Goal: Task Accomplishment & Management: Manage account settings

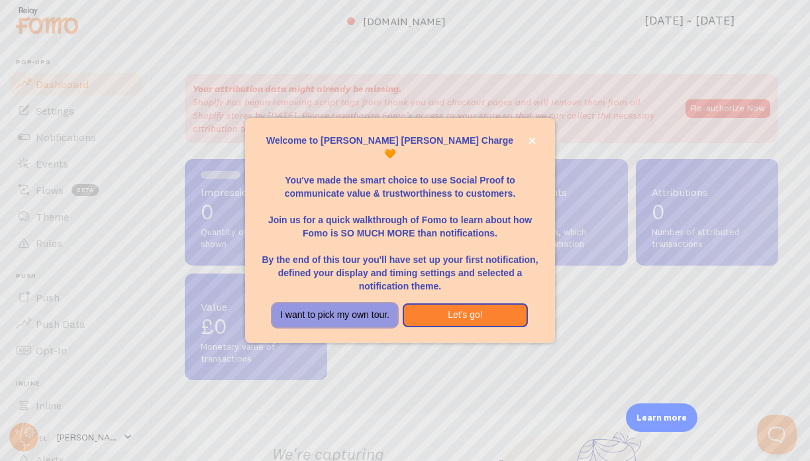
click at [318, 311] on button "I want to pick my own tour." at bounding box center [334, 315] width 125 height 24
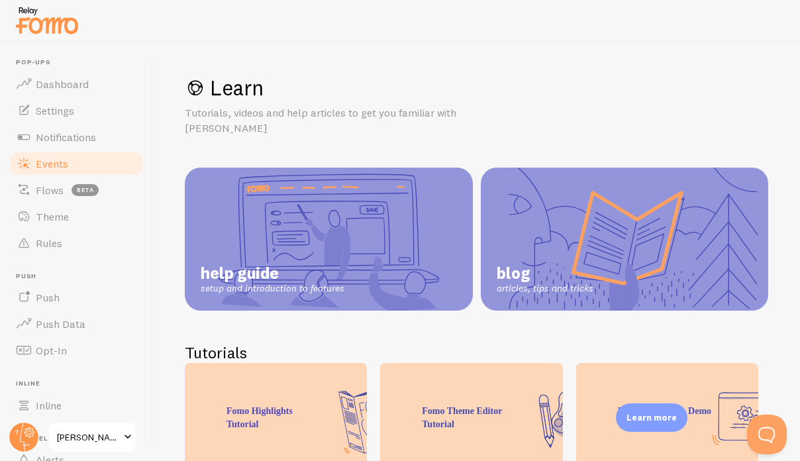
click at [55, 166] on span "Events" at bounding box center [52, 163] width 32 height 13
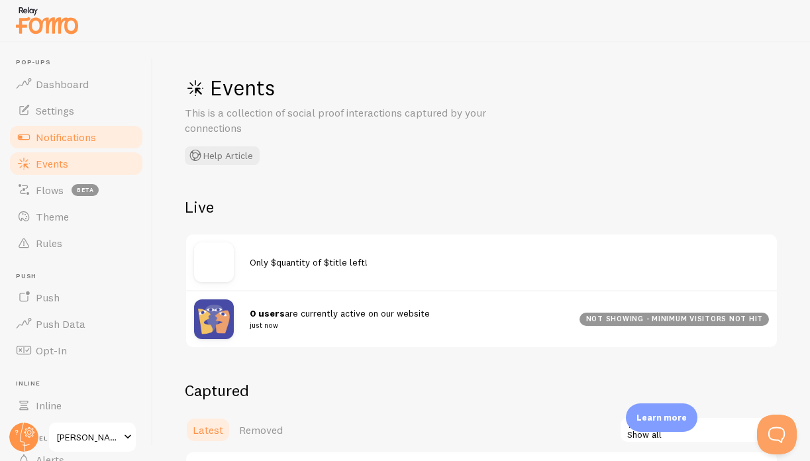
click at [43, 142] on span "Notifications" at bounding box center [66, 136] width 60 height 13
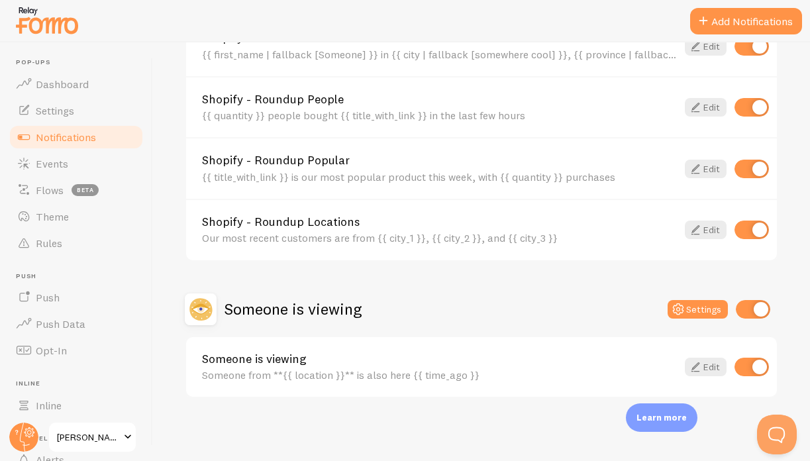
scroll to position [606, 0]
click at [734, 369] on input "checkbox" at bounding box center [751, 366] width 34 height 19
checkbox input "false"
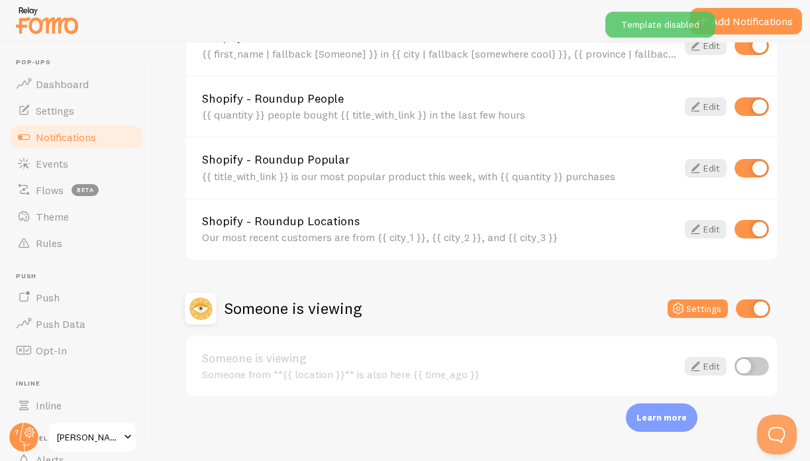
click at [736, 307] on input "checkbox" at bounding box center [753, 308] width 34 height 19
checkbox input "false"
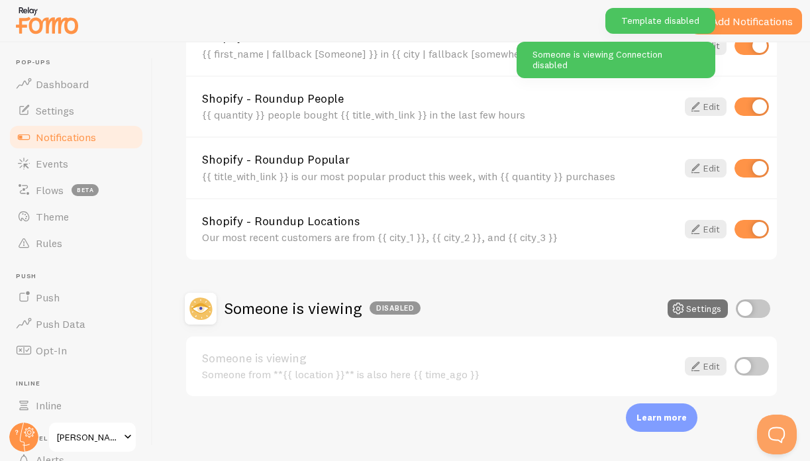
click at [740, 232] on input "checkbox" at bounding box center [751, 229] width 34 height 19
checkbox input "false"
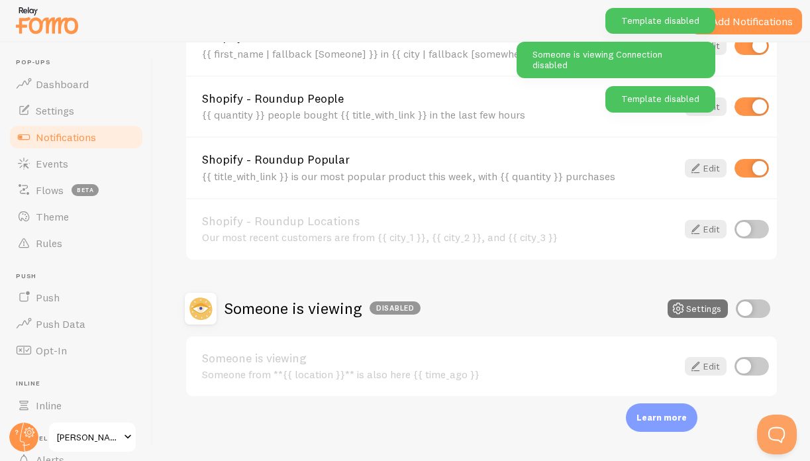
click at [748, 149] on div "Shopify - Roundup Popular {{ title_with_link }} is our most popular product thi…" at bounding box center [481, 167] width 591 height 62
click at [747, 171] on input "checkbox" at bounding box center [751, 168] width 34 height 19
checkbox input "false"
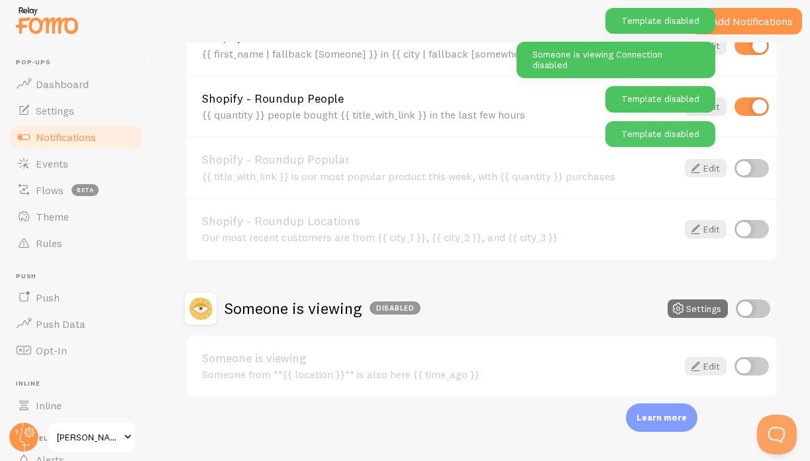
click at [743, 105] on input "checkbox" at bounding box center [751, 106] width 34 height 19
checkbox input "false"
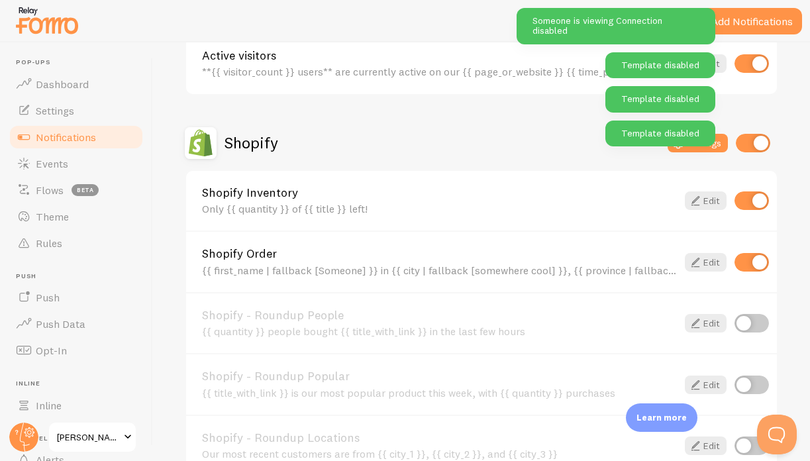
scroll to position [336, 0]
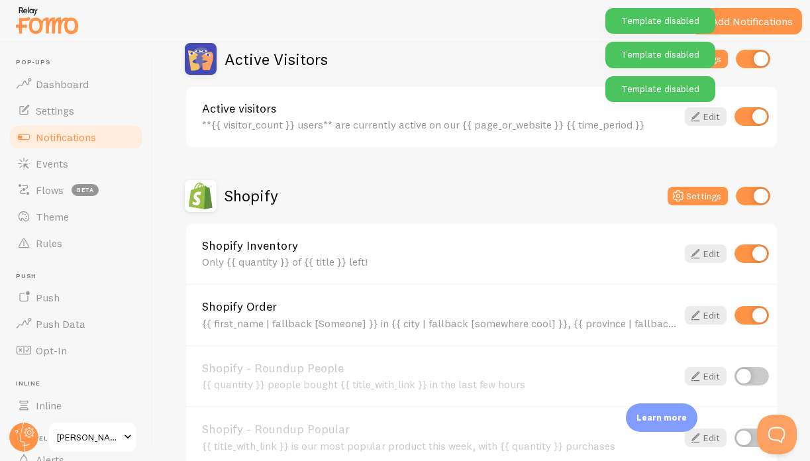
click at [753, 252] on input "checkbox" at bounding box center [751, 253] width 34 height 19
checkbox input "false"
click at [741, 315] on input "checkbox" at bounding box center [751, 315] width 34 height 19
checkbox input "false"
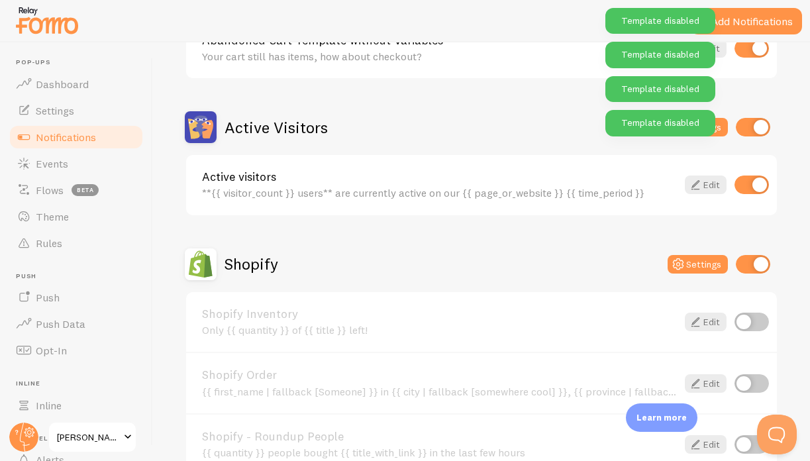
scroll to position [58, 0]
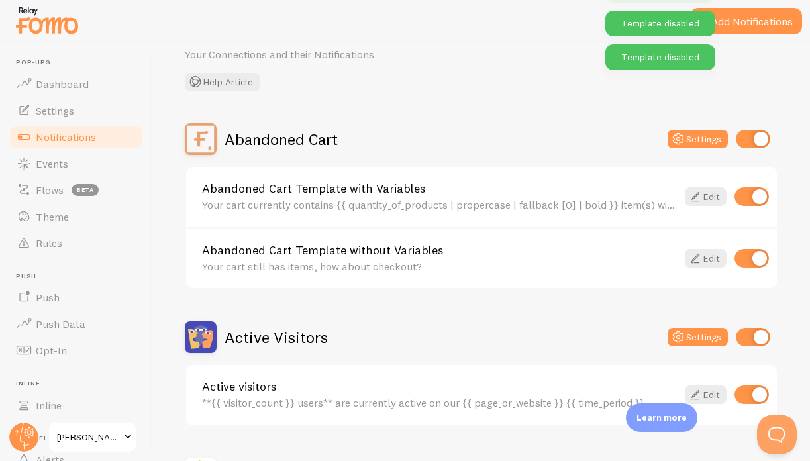
click at [744, 391] on input "checkbox" at bounding box center [751, 394] width 34 height 19
checkbox input "false"
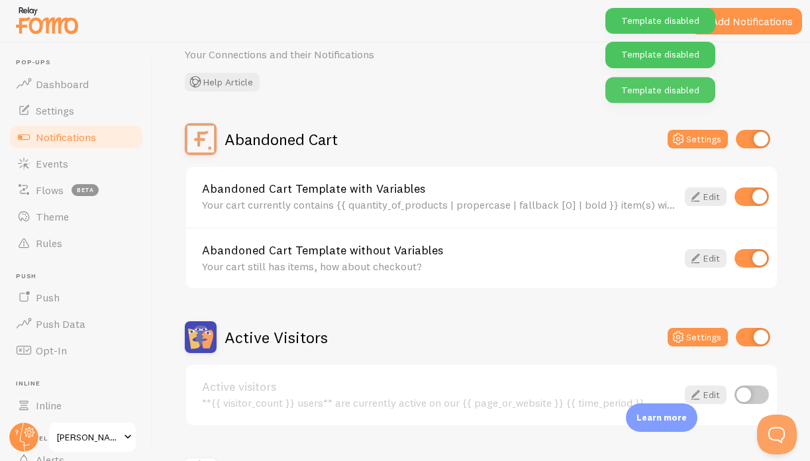
click at [737, 260] on input "checkbox" at bounding box center [751, 258] width 34 height 19
checkbox input "false"
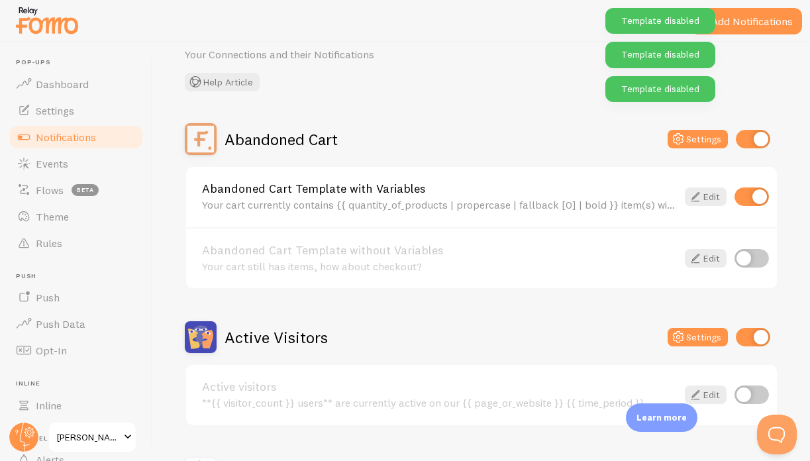
click at [738, 192] on input "checkbox" at bounding box center [751, 196] width 34 height 19
checkbox input "false"
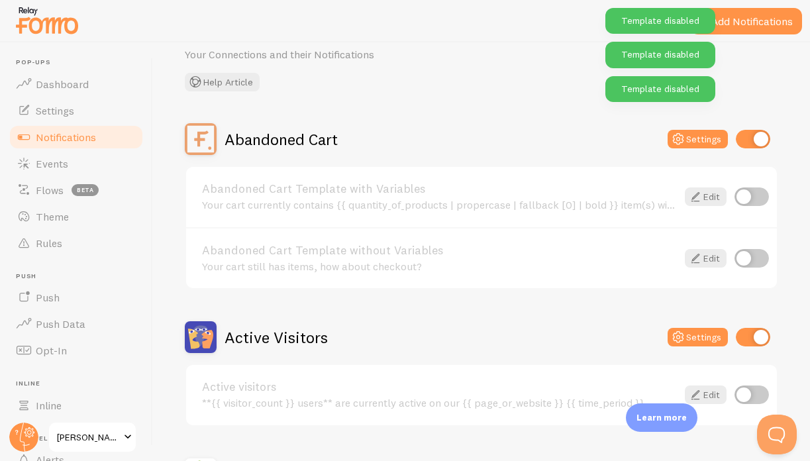
click at [737, 336] on input "checkbox" at bounding box center [753, 337] width 34 height 19
checkbox input "false"
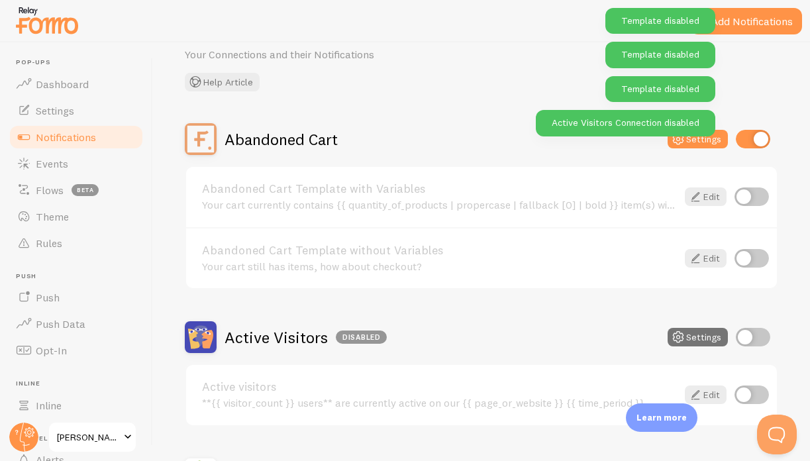
click at [749, 138] on input "checkbox" at bounding box center [753, 139] width 34 height 19
checkbox input "false"
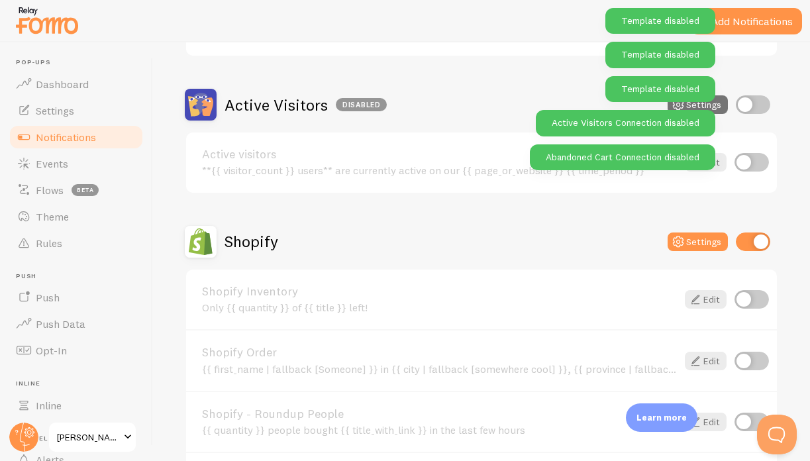
scroll to position [383, 0]
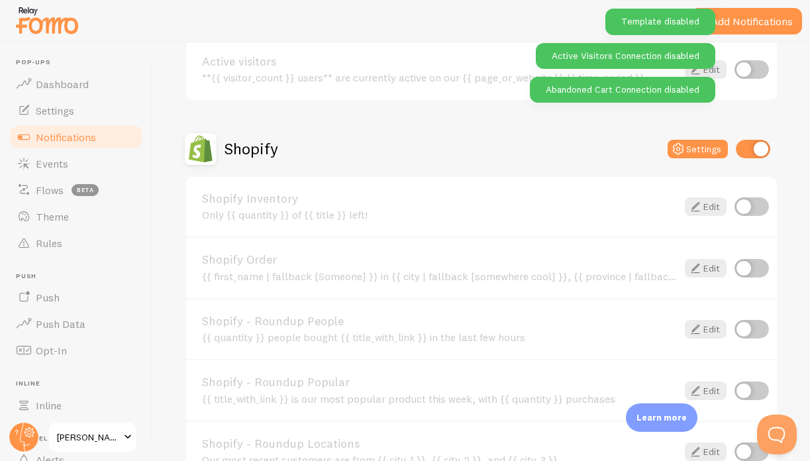
click at [746, 149] on input "checkbox" at bounding box center [753, 149] width 34 height 19
checkbox input "false"
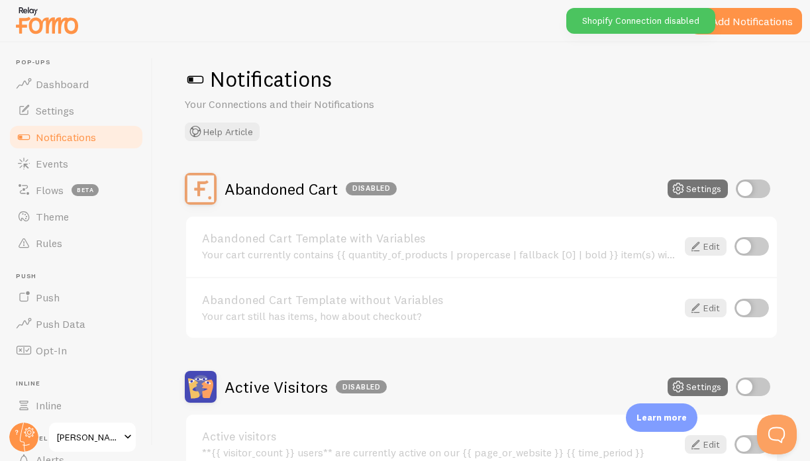
scroll to position [0, 0]
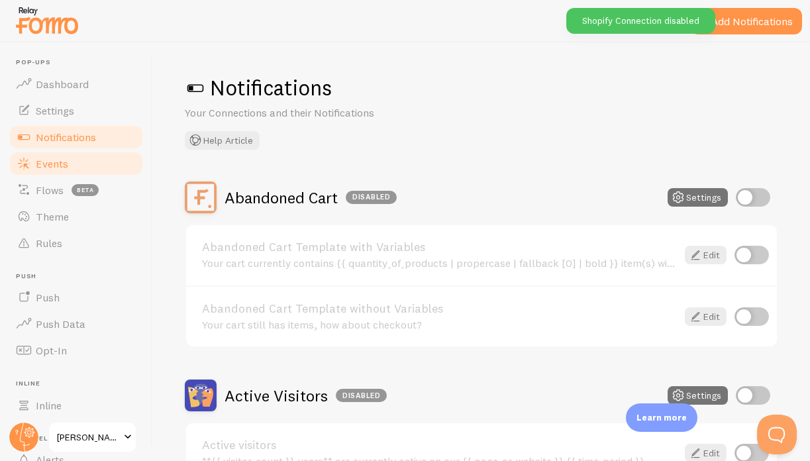
click at [59, 158] on span "Events" at bounding box center [52, 163] width 32 height 13
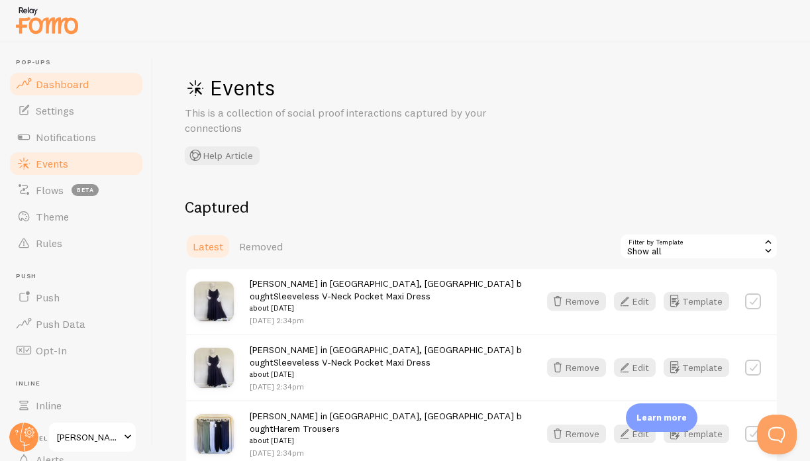
click at [28, 88] on span at bounding box center [24, 84] width 16 height 16
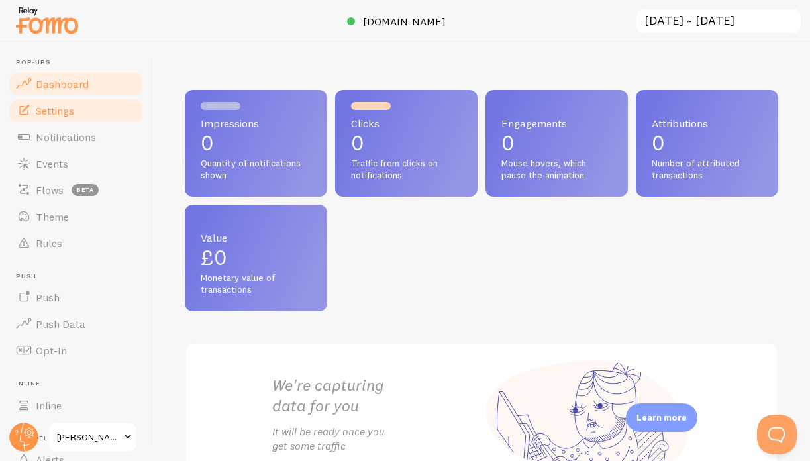
click at [44, 112] on span "Settings" at bounding box center [55, 110] width 38 height 13
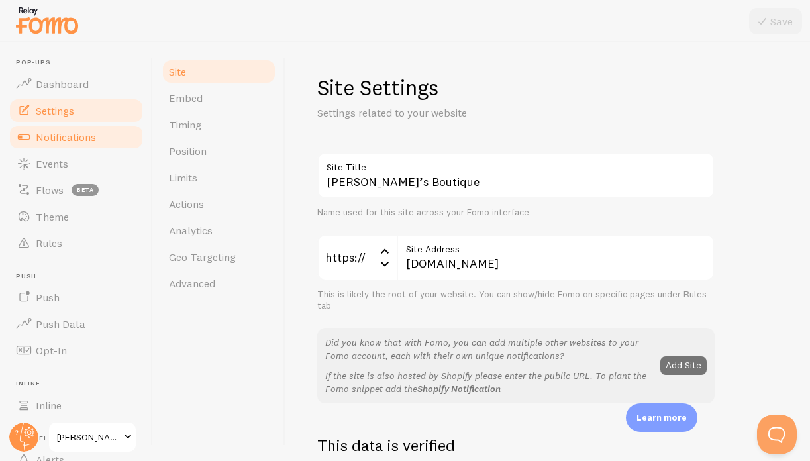
click at [54, 143] on span "Notifications" at bounding box center [66, 136] width 60 height 13
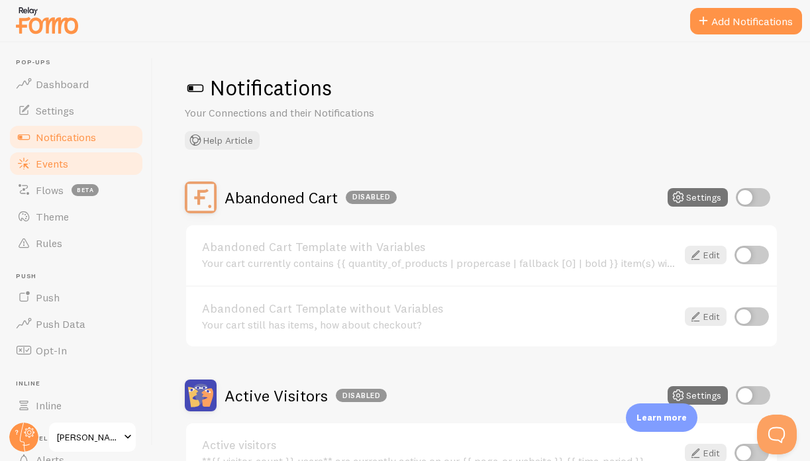
click at [54, 157] on span "Events" at bounding box center [52, 163] width 32 height 13
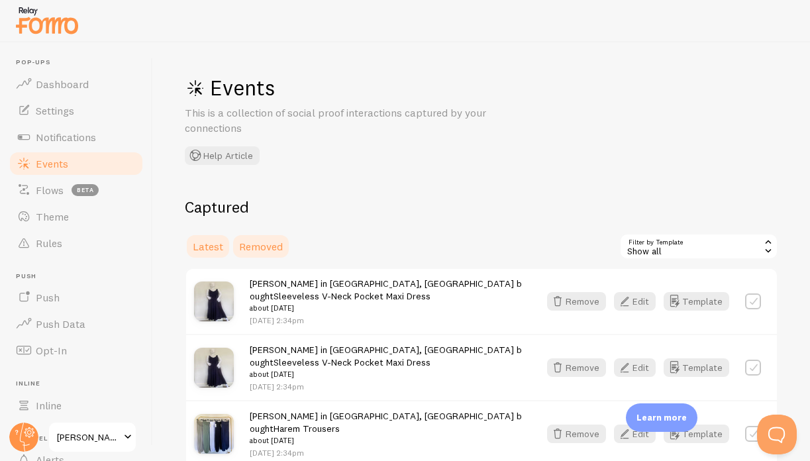
drag, startPoint x: 261, startPoint y: 245, endPoint x: 244, endPoint y: 242, distance: 17.5
click at [261, 245] on span "Removed" at bounding box center [261, 246] width 44 height 13
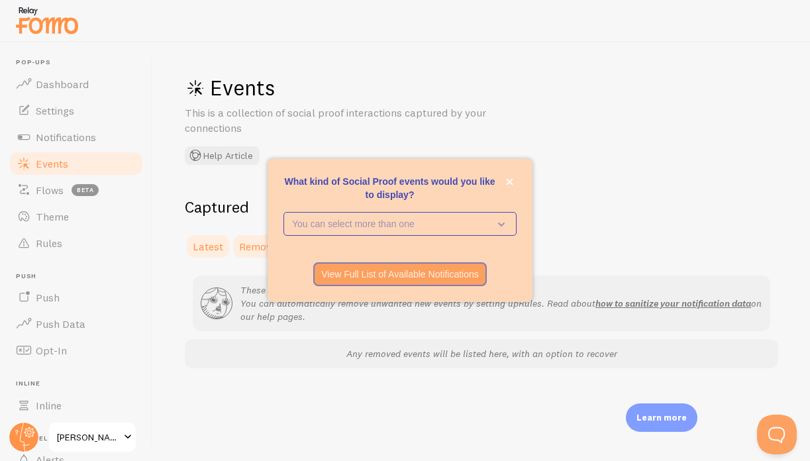
click at [212, 243] on span "Latest" at bounding box center [208, 246] width 30 height 13
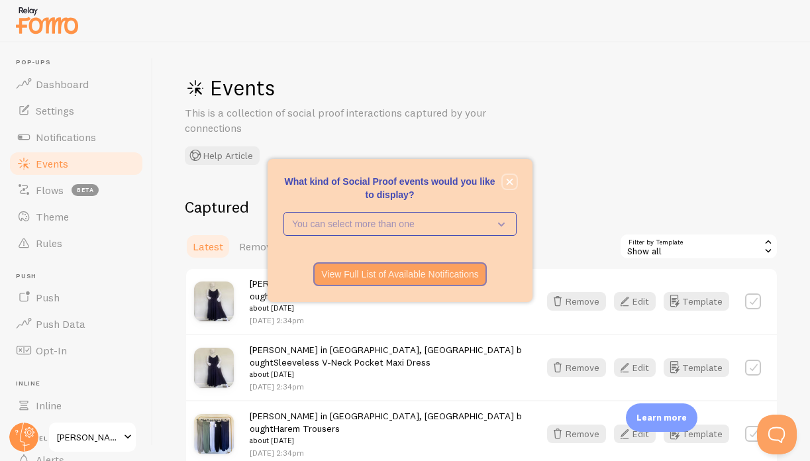
click at [510, 177] on button "close," at bounding box center [509, 182] width 14 height 14
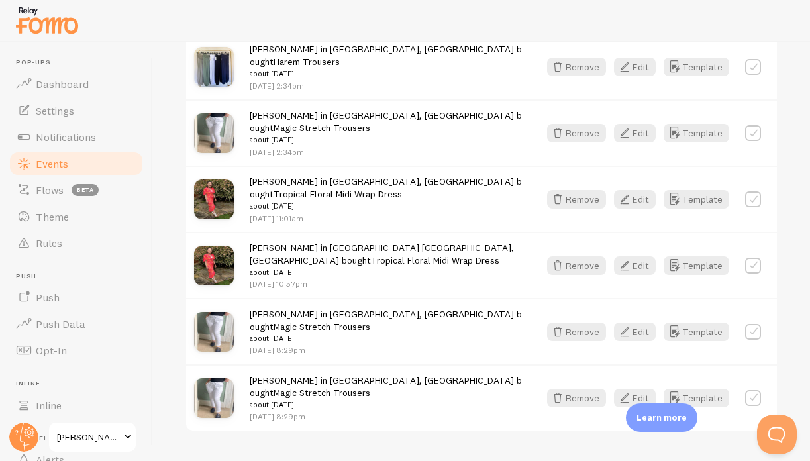
scroll to position [179, 0]
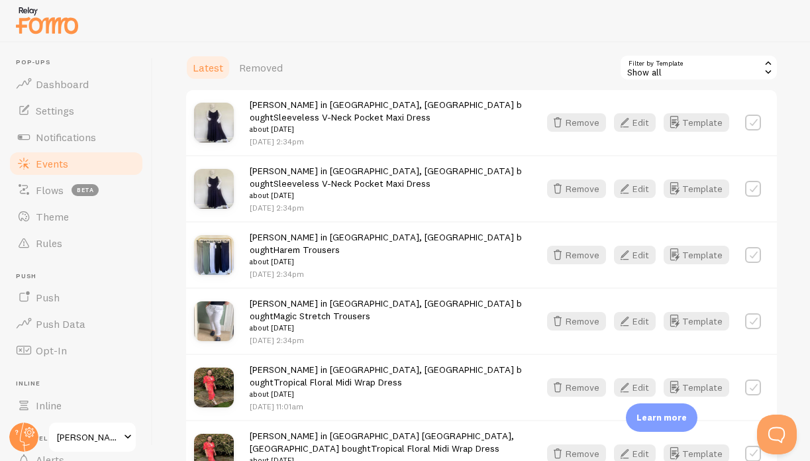
click at [745, 126] on label at bounding box center [753, 123] width 16 height 16
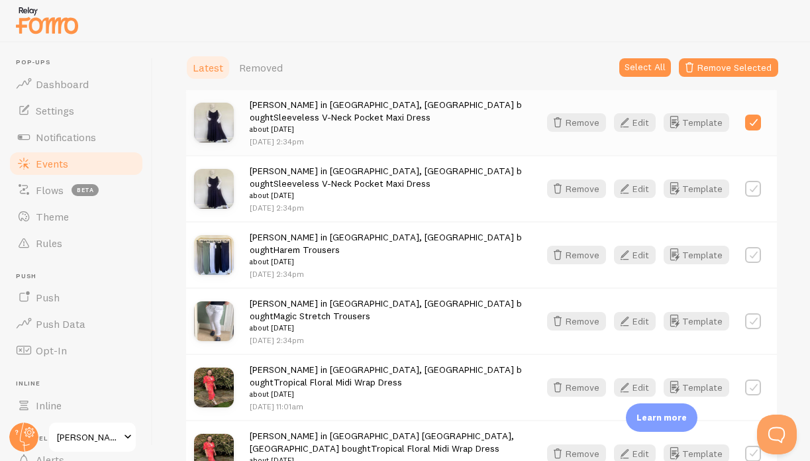
click at [745, 126] on label at bounding box center [753, 123] width 16 height 16
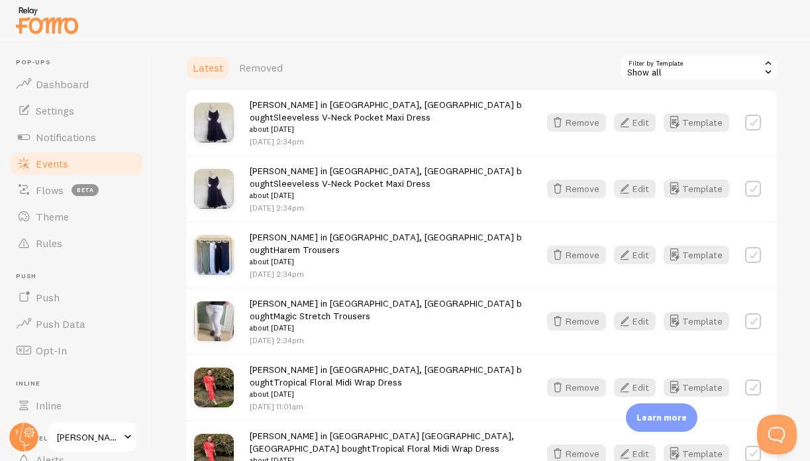
drag, startPoint x: 740, startPoint y: 126, endPoint x: 741, endPoint y: 138, distance: 11.9
click at [745, 127] on label at bounding box center [753, 123] width 16 height 16
checkbox input "true"
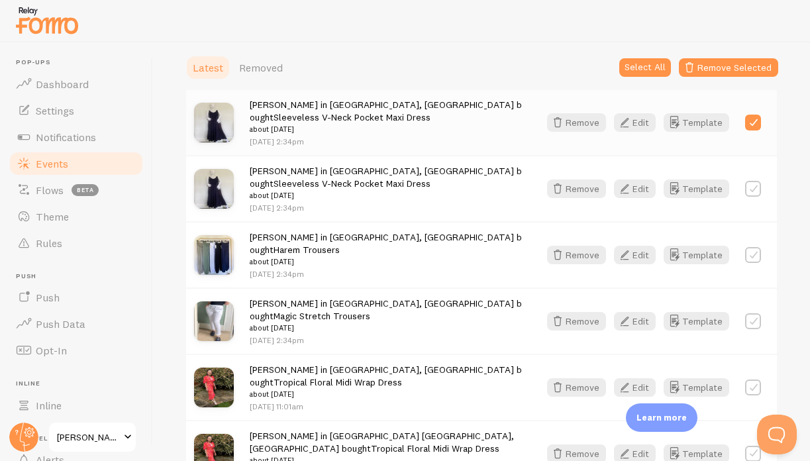
drag, startPoint x: 743, startPoint y: 191, endPoint x: 737, endPoint y: 197, distance: 8.9
click at [745, 191] on label at bounding box center [753, 189] width 16 height 16
checkbox input "true"
click at [745, 255] on label at bounding box center [753, 255] width 16 height 16
checkbox input "true"
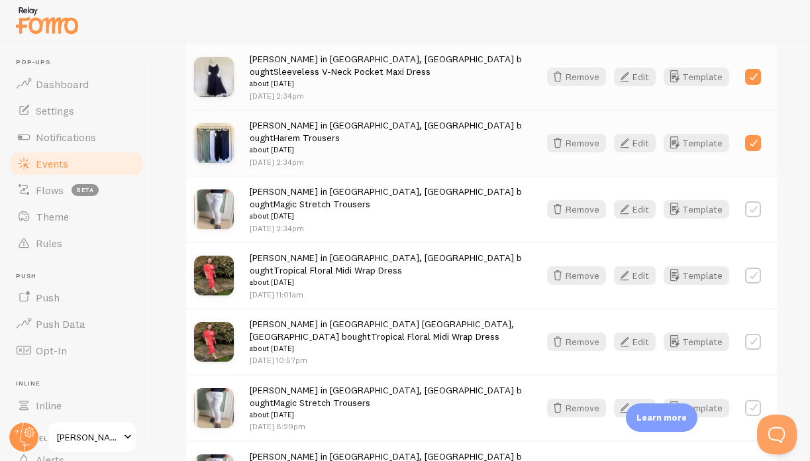
scroll to position [331, 0]
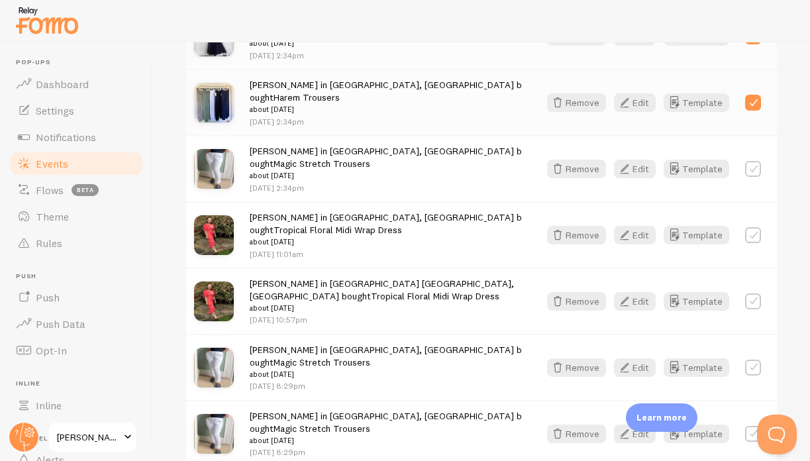
click at [745, 161] on label at bounding box center [753, 169] width 16 height 16
checkbox input "true"
click at [748, 227] on label at bounding box center [753, 235] width 16 height 16
checkbox input "true"
click at [745, 293] on label at bounding box center [753, 301] width 16 height 16
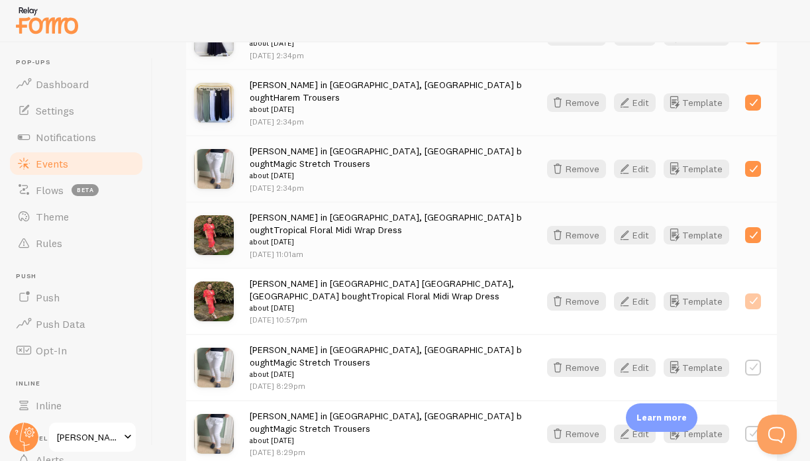
checkbox input "true"
click at [734, 358] on div "Remove Edit Template" at bounding box center [654, 367] width 230 height 19
click at [745, 359] on label at bounding box center [753, 367] width 16 height 16
checkbox input "true"
click at [745, 426] on label at bounding box center [753, 434] width 16 height 16
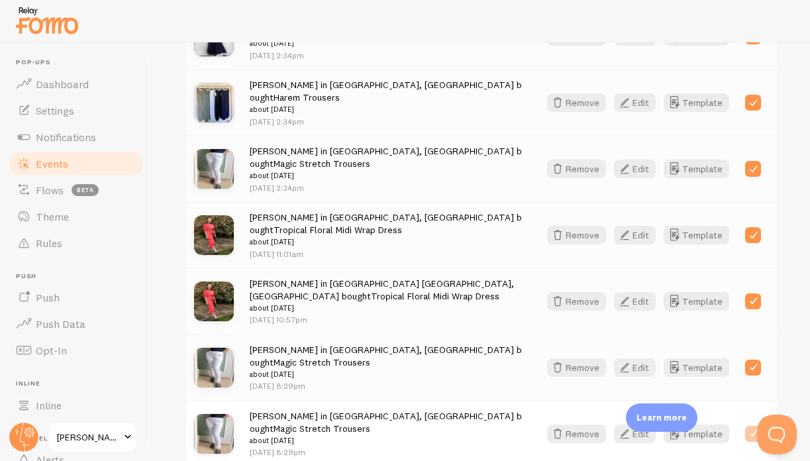
checkbox input "true"
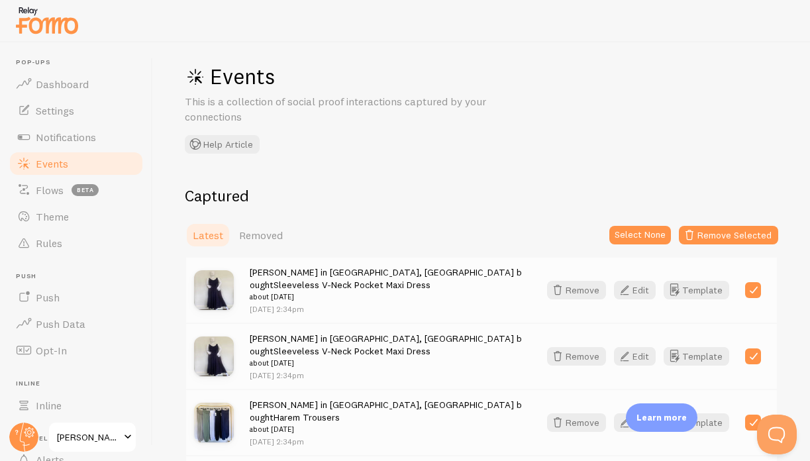
scroll to position [0, 0]
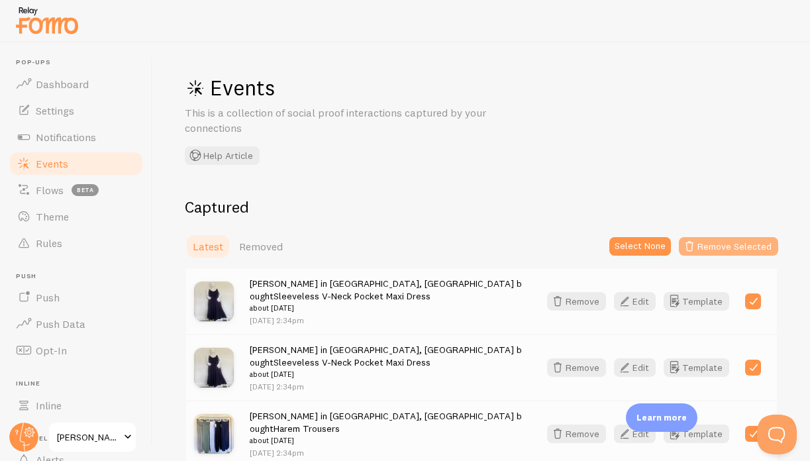
click at [708, 250] on button "Remove Selected" at bounding box center [728, 246] width 99 height 19
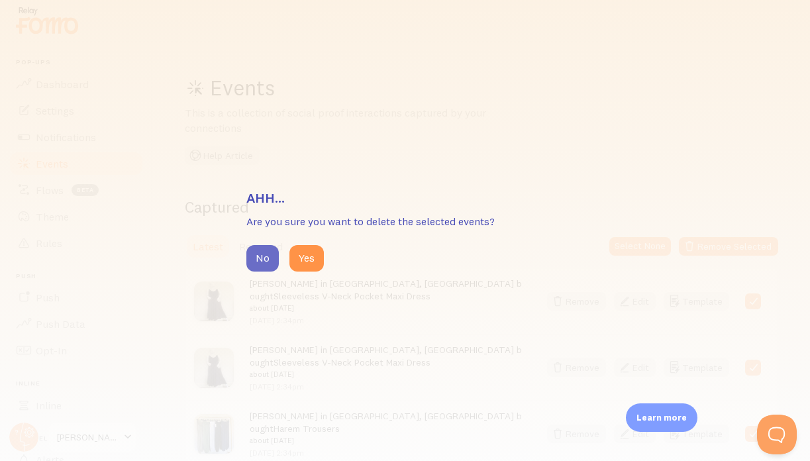
click at [263, 258] on button "No" at bounding box center [262, 258] width 32 height 26
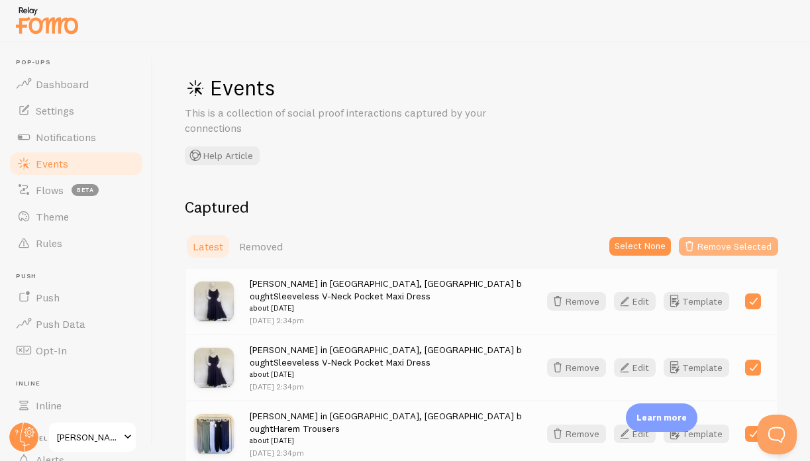
click at [745, 246] on button "Remove Selected" at bounding box center [728, 246] width 99 height 19
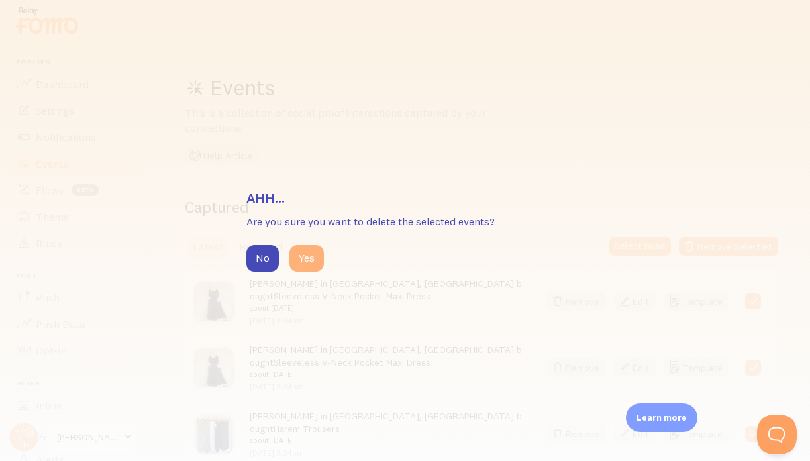
click at [314, 256] on button "Yes" at bounding box center [306, 258] width 34 height 26
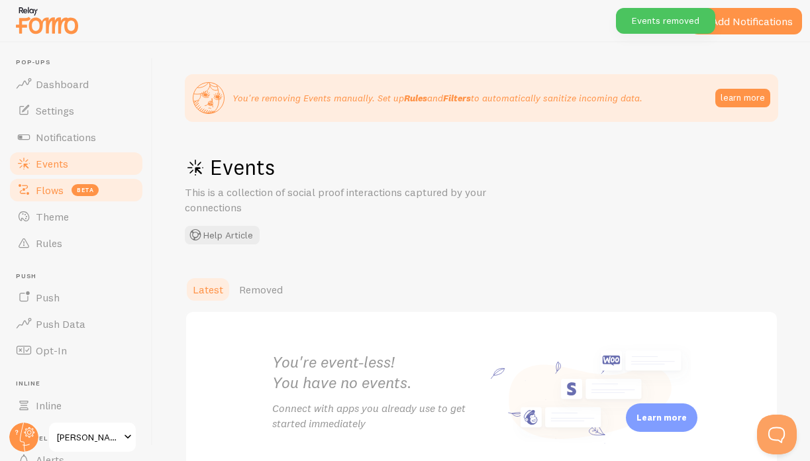
click at [44, 193] on span "Flows" at bounding box center [50, 189] width 28 height 13
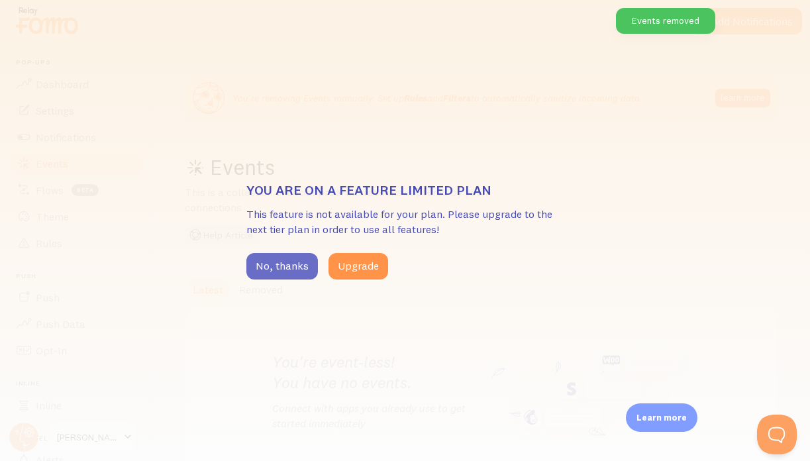
click at [273, 266] on button "No, thanks" at bounding box center [281, 266] width 71 height 26
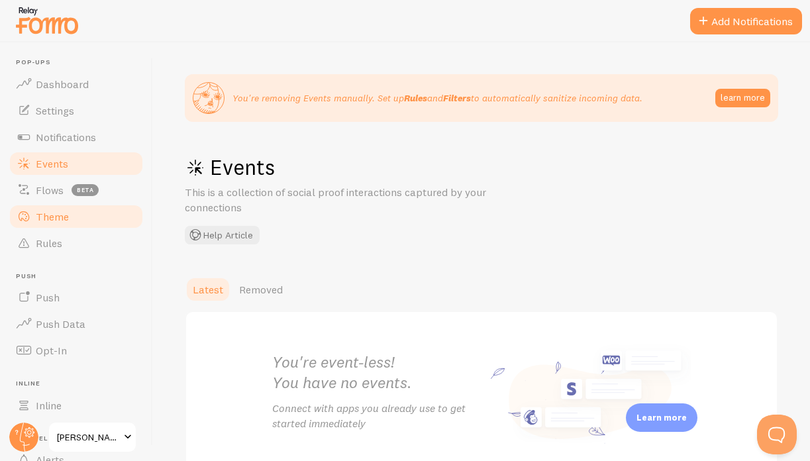
drag, startPoint x: 47, startPoint y: 209, endPoint x: 42, endPoint y: 218, distance: 11.0
click at [46, 209] on link "Theme" at bounding box center [76, 216] width 136 height 26
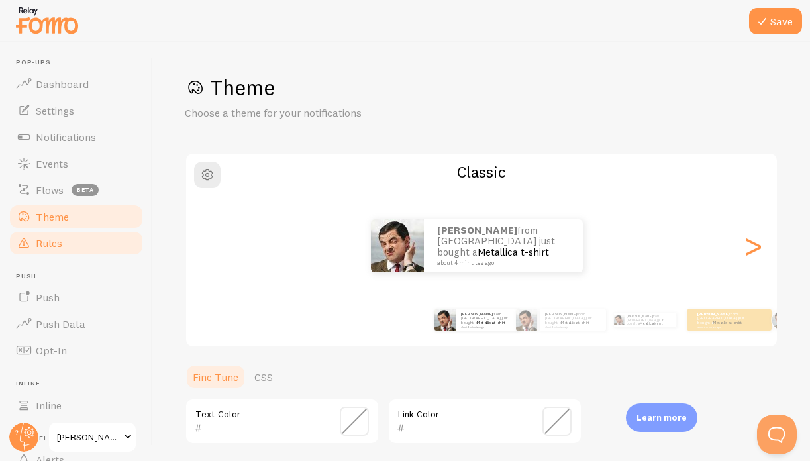
click at [42, 244] on span "Rules" at bounding box center [49, 242] width 26 height 13
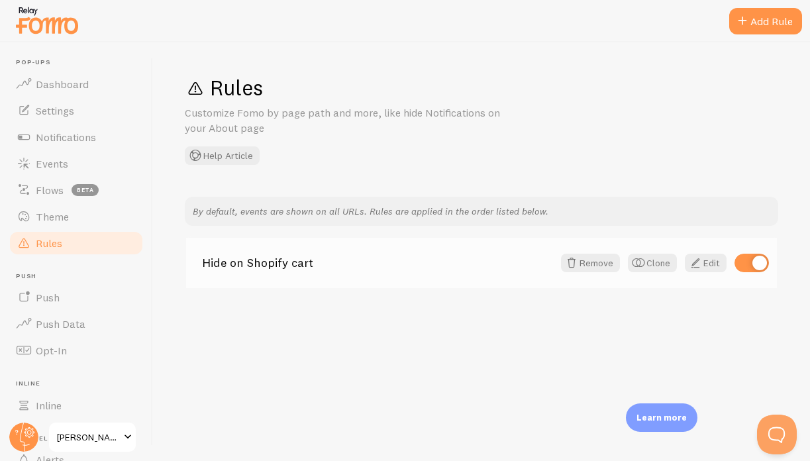
click at [758, 256] on input "checkbox" at bounding box center [751, 263] width 34 height 19
click at [421, 337] on div "Rules Customize Fomo by page path and more, like hide Notifications on your Abo…" at bounding box center [481, 251] width 657 height 418
click at [745, 261] on input "checkbox" at bounding box center [751, 263] width 34 height 19
checkbox input "true"
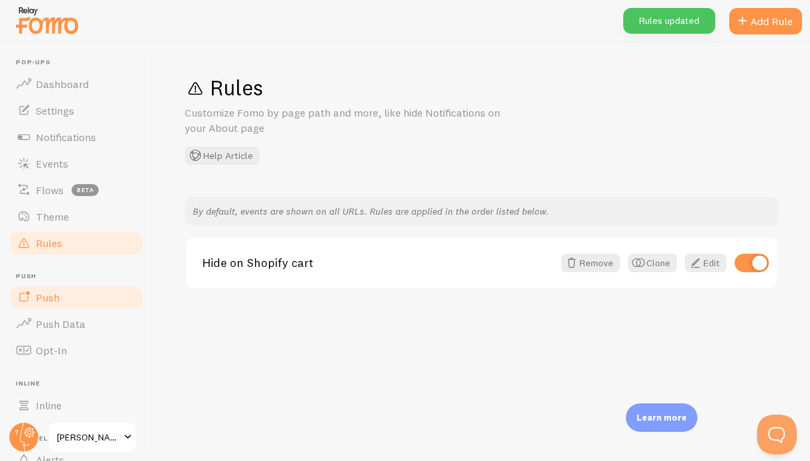
click at [58, 303] on span "Push" at bounding box center [48, 297] width 24 height 13
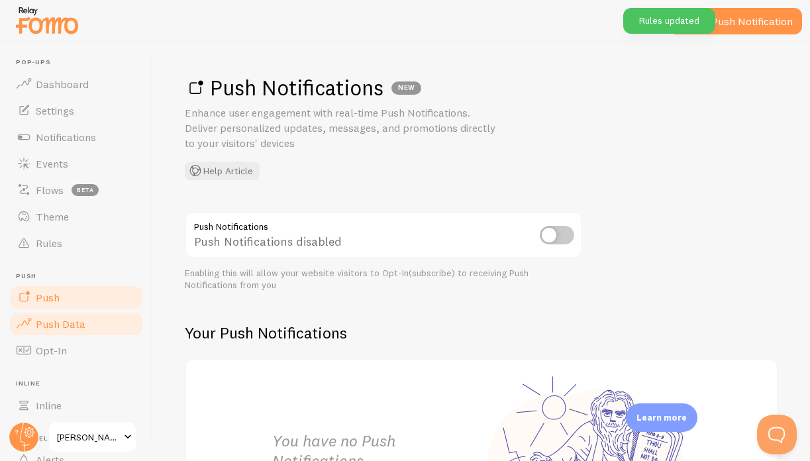
click at [58, 320] on span "Push Data" at bounding box center [61, 323] width 50 height 13
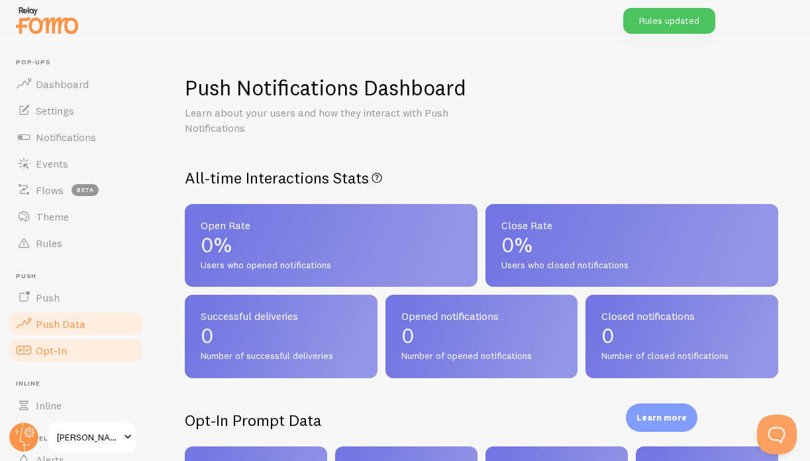
click at [50, 347] on span "Opt-In" at bounding box center [51, 350] width 31 height 13
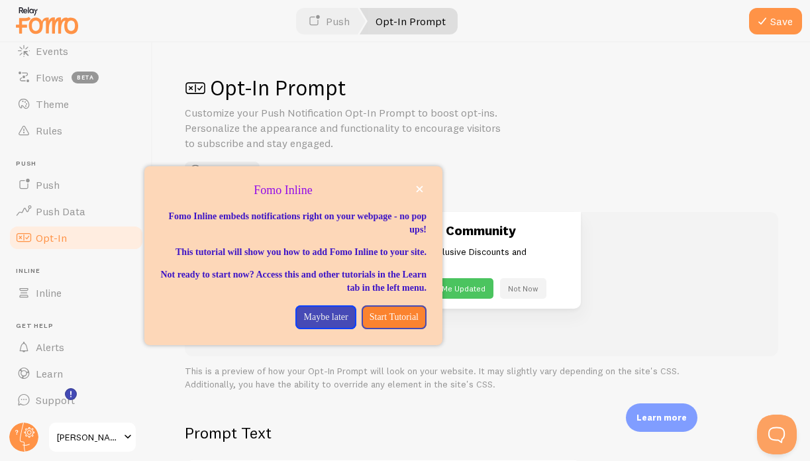
scroll to position [113, 0]
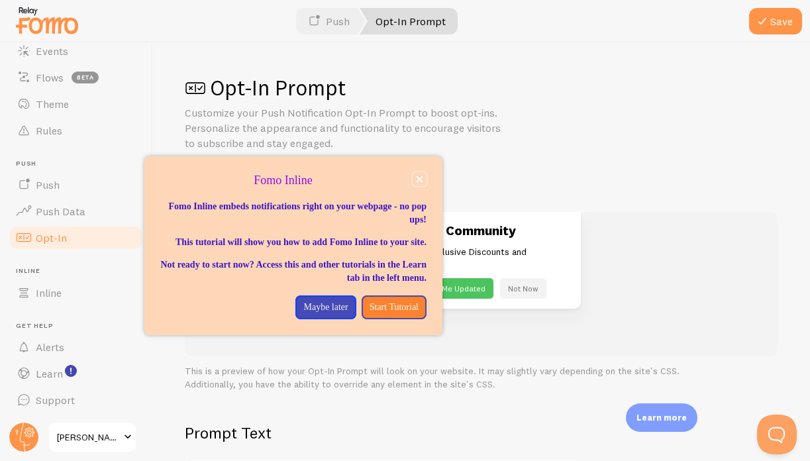
click at [421, 177] on icon "close," at bounding box center [419, 179] width 7 height 7
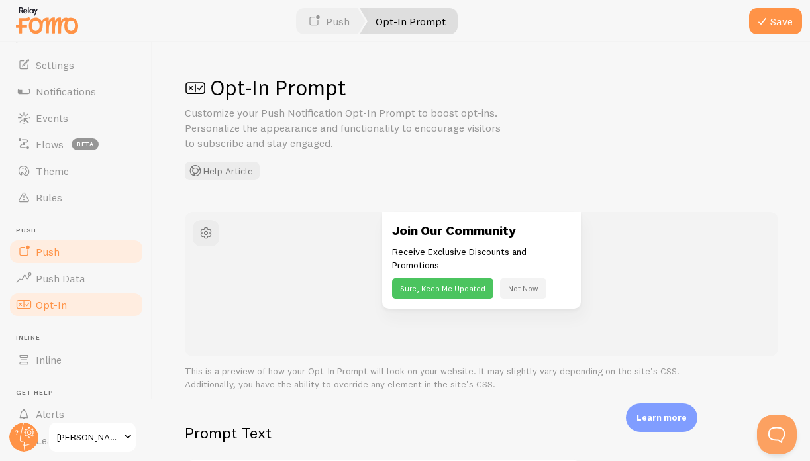
scroll to position [0, 0]
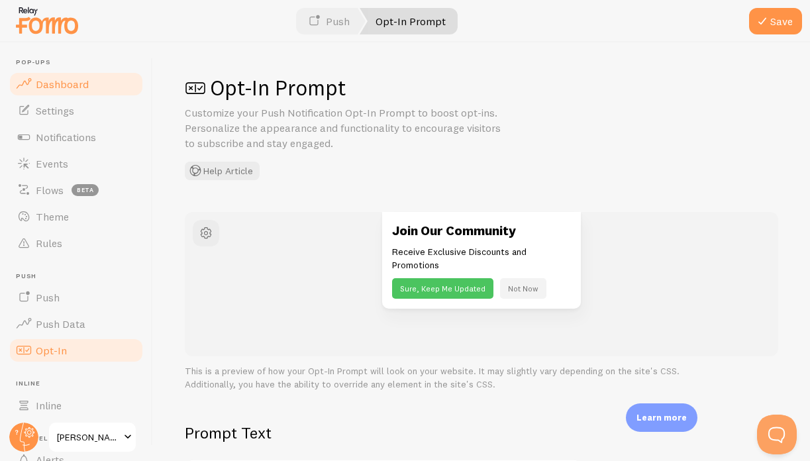
click at [60, 86] on span "Dashboard" at bounding box center [62, 83] width 53 height 13
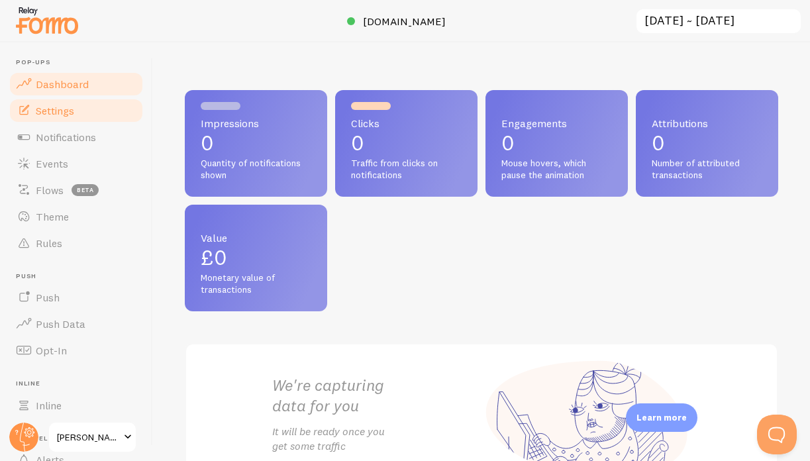
click at [36, 105] on span "Settings" at bounding box center [55, 110] width 38 height 13
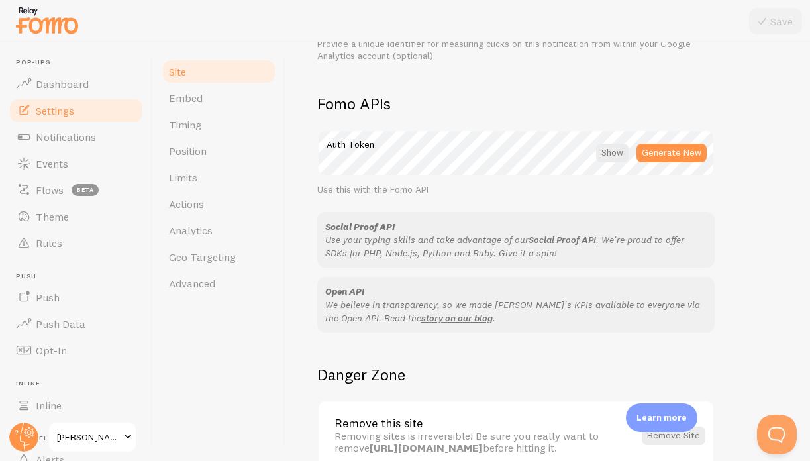
scroll to position [789, 0]
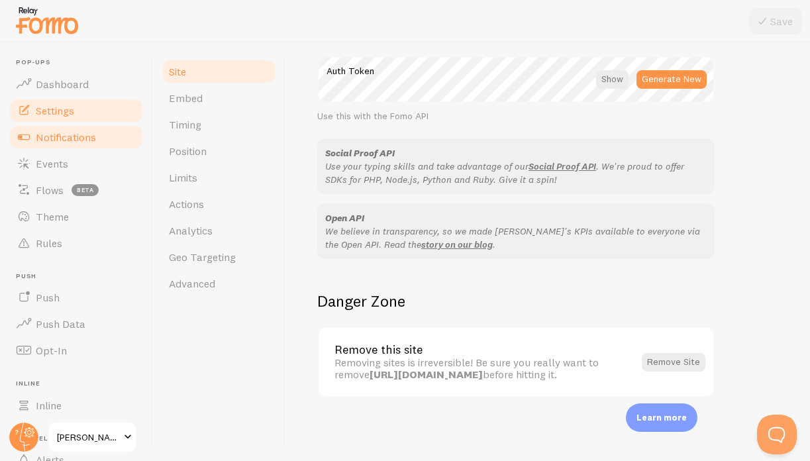
click at [58, 132] on span "Notifications" at bounding box center [66, 136] width 60 height 13
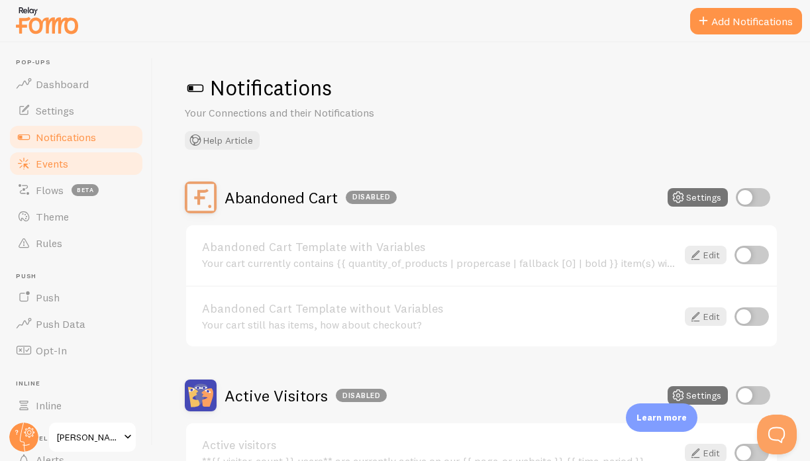
click at [48, 164] on span "Events" at bounding box center [52, 163] width 32 height 13
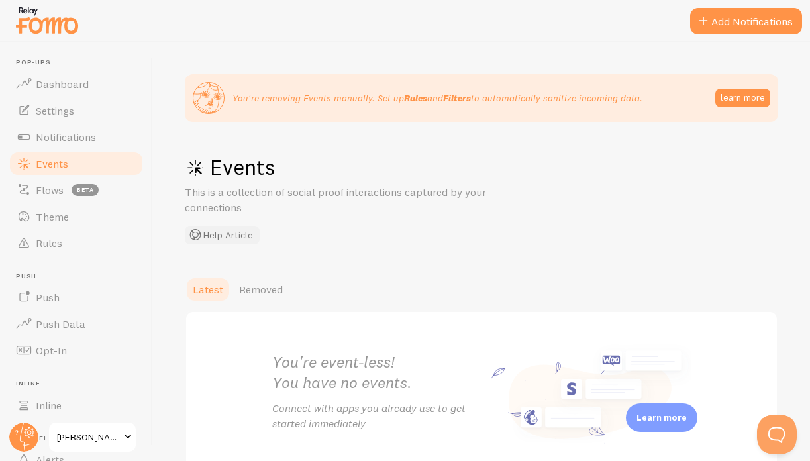
click at [214, 232] on button "Help Article" at bounding box center [222, 235] width 75 height 19
click at [749, 15] on button "Add Notifications" at bounding box center [746, 21] width 112 height 26
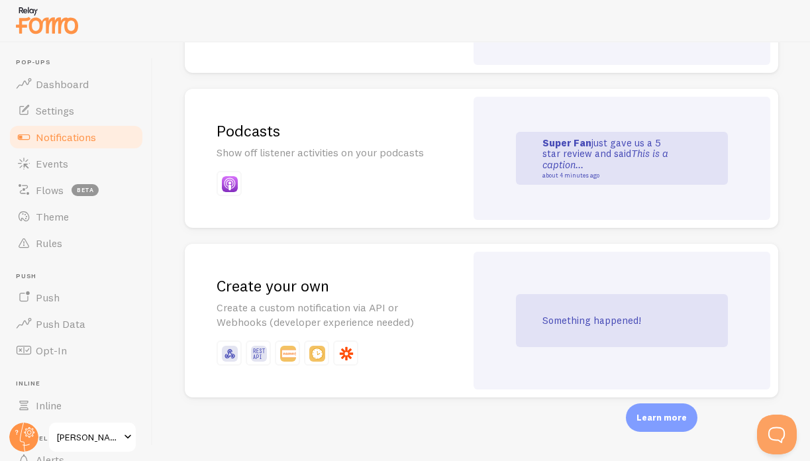
scroll to position [3044, 0]
click at [357, 292] on h2 "Create your own" at bounding box center [324, 285] width 217 height 21
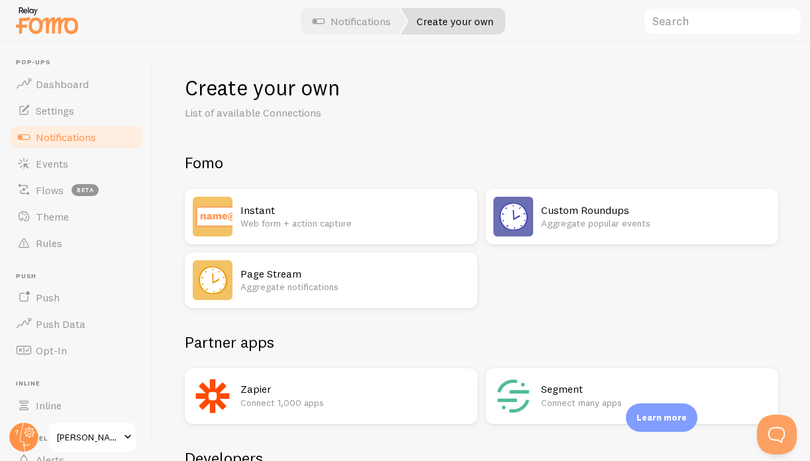
click at [332, 227] on p "Web form + action capture" at bounding box center [354, 222] width 229 height 13
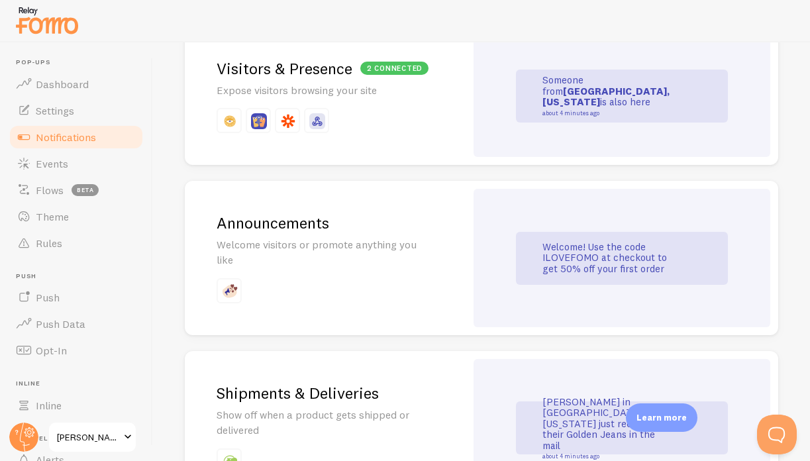
scroll to position [861, 0]
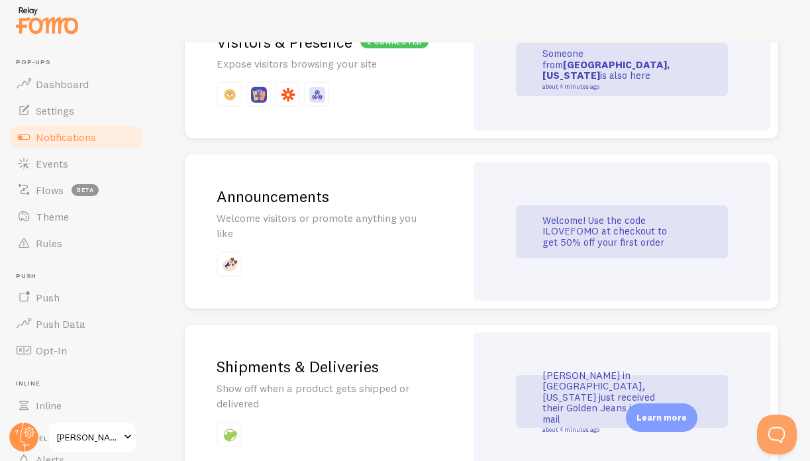
click at [364, 243] on div "Announcements Welcome visitors or promote anything you like" at bounding box center [325, 231] width 281 height 154
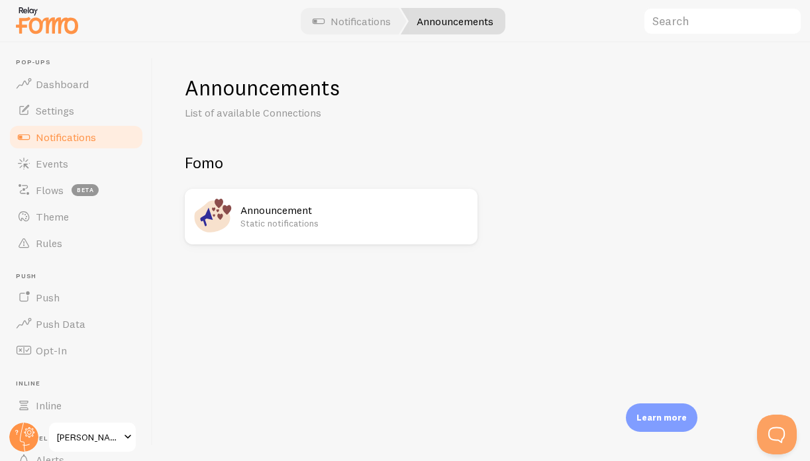
click at [343, 225] on p "Static notifications" at bounding box center [354, 222] width 229 height 13
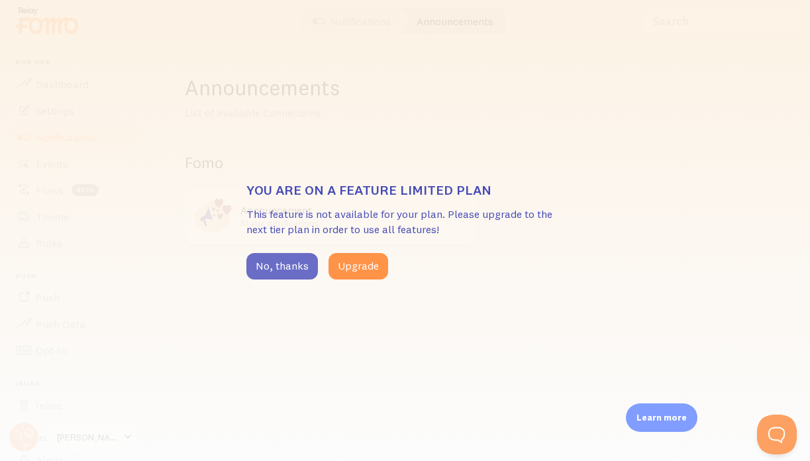
click at [281, 260] on button "No, thanks" at bounding box center [281, 266] width 71 height 26
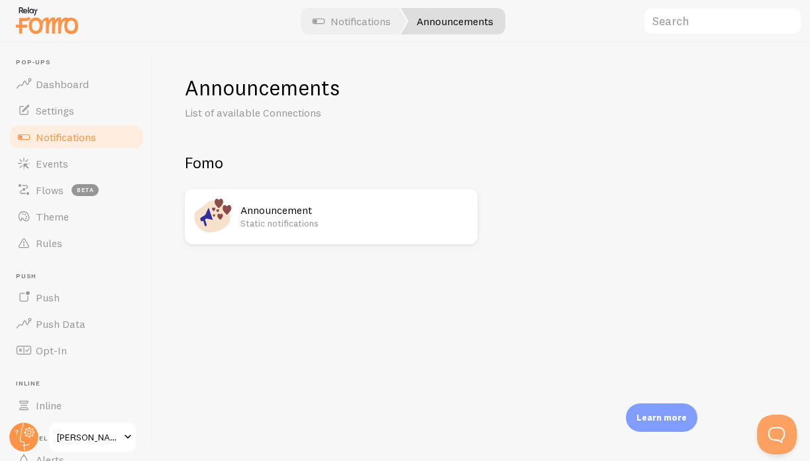
click at [87, 145] on link "Notifications" at bounding box center [76, 137] width 136 height 26
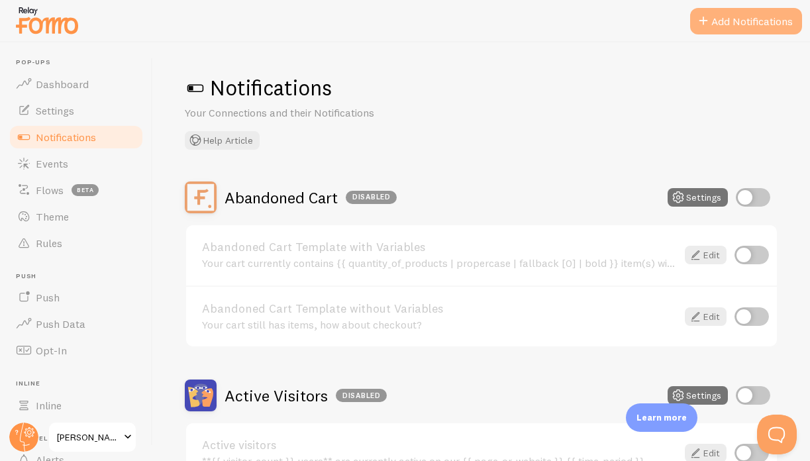
click at [698, 26] on span at bounding box center [703, 21] width 16 height 16
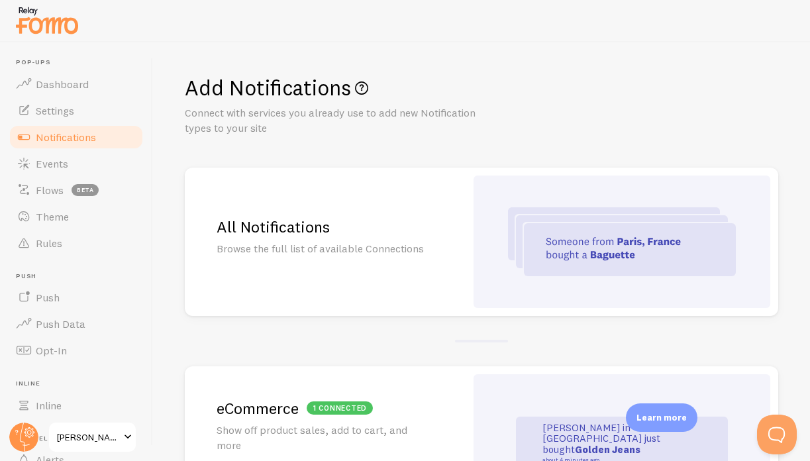
click at [508, 257] on img at bounding box center [622, 241] width 228 height 69
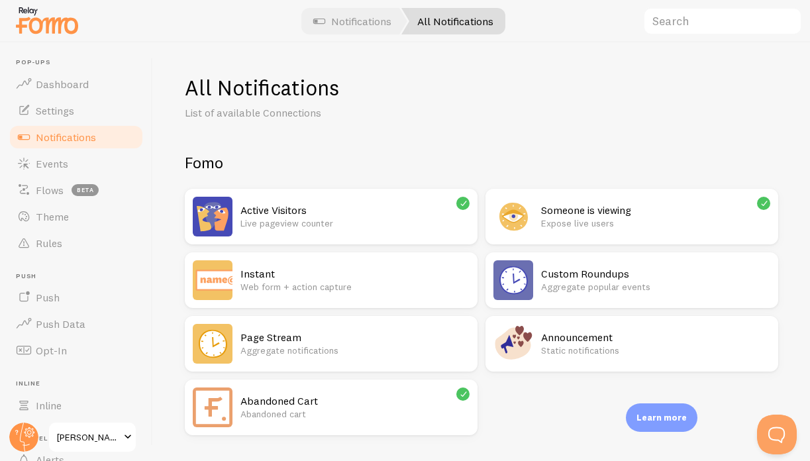
click at [458, 203] on icon at bounding box center [463, 203] width 12 height 12
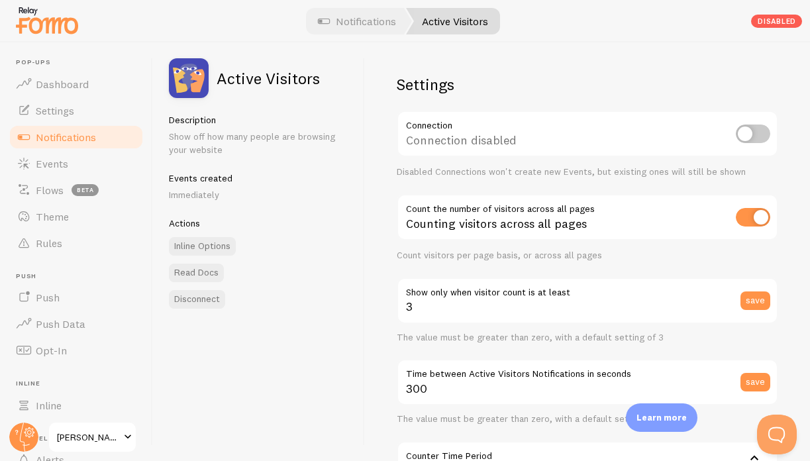
click at [69, 137] on span "Notifications" at bounding box center [66, 136] width 60 height 13
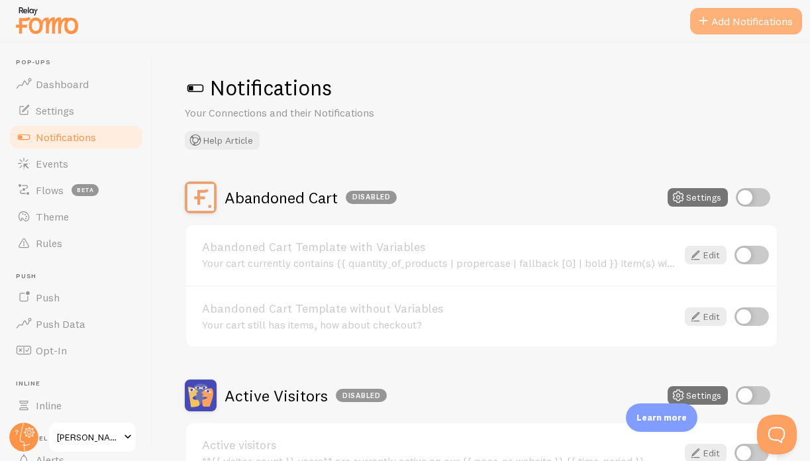
click at [728, 13] on button "Add Notifications" at bounding box center [746, 21] width 112 height 26
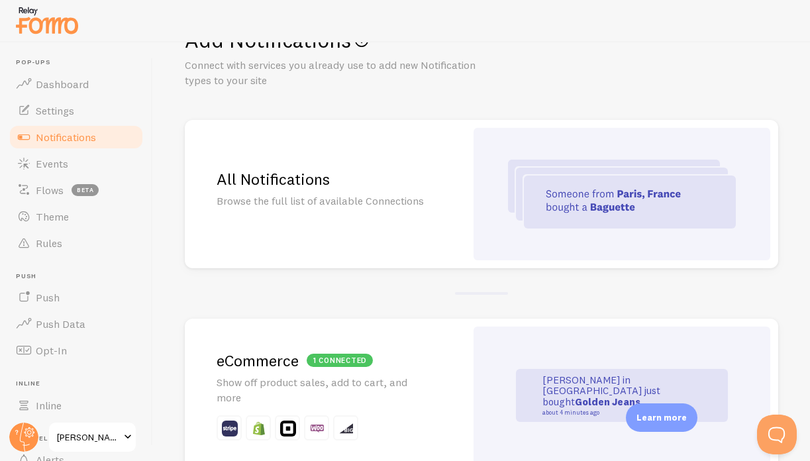
scroll to position [129, 0]
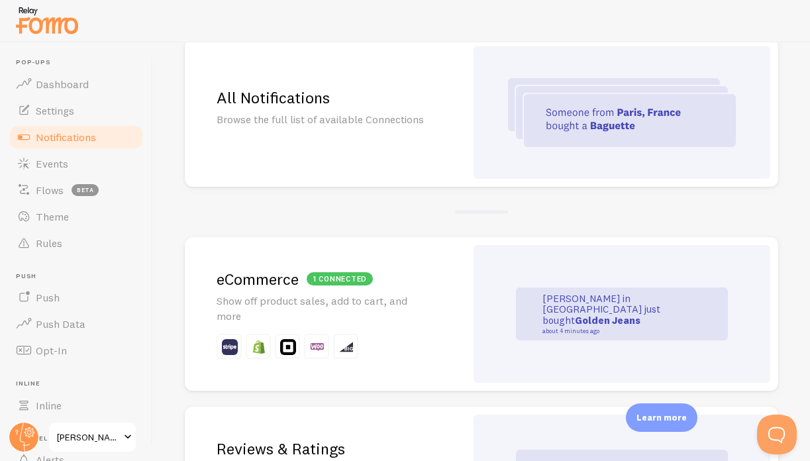
click at [319, 102] on h2 "All Notifications" at bounding box center [324, 97] width 217 height 21
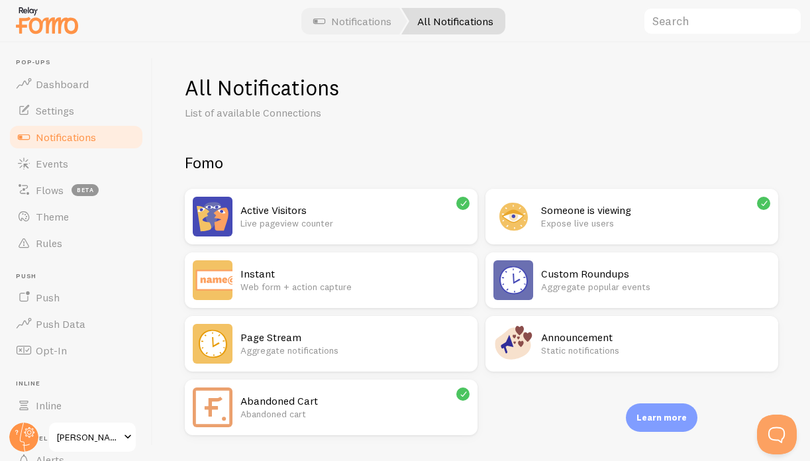
click at [328, 285] on p "Web form + action capture" at bounding box center [354, 286] width 229 height 13
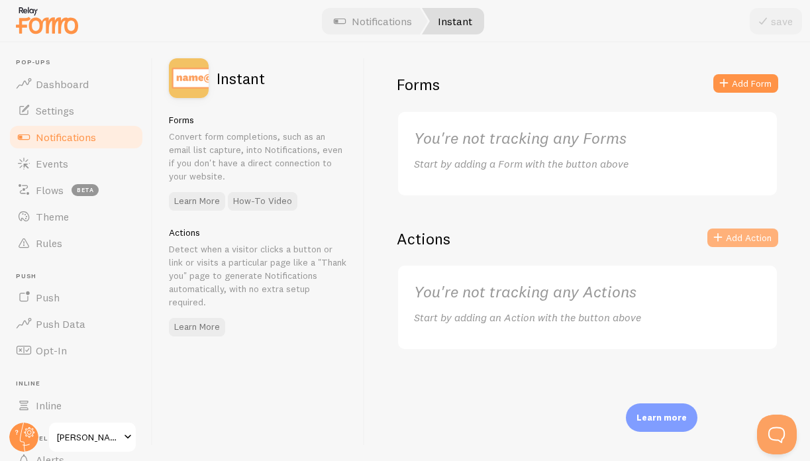
click at [747, 230] on button "Add Action" at bounding box center [742, 237] width 71 height 19
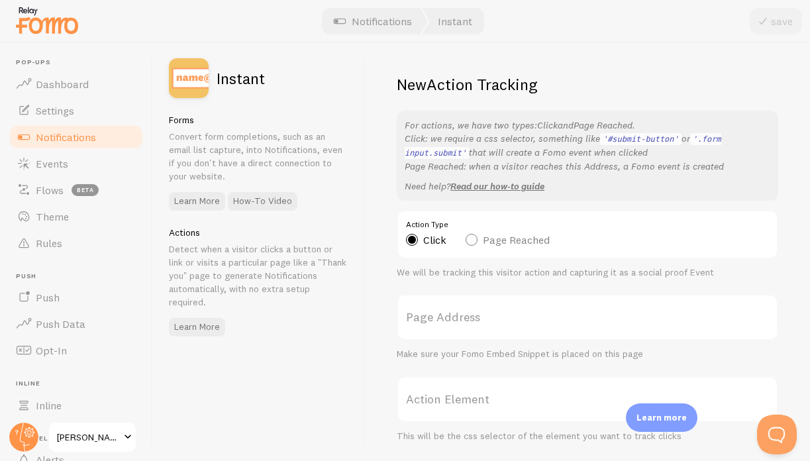
click at [453, 313] on label "Page Address" at bounding box center [587, 317] width 381 height 46
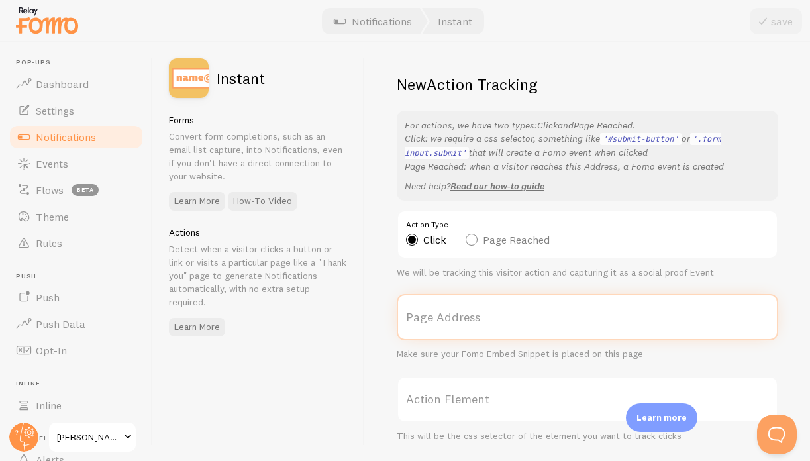
click at [453, 313] on input "Page Address" at bounding box center [587, 317] width 381 height 46
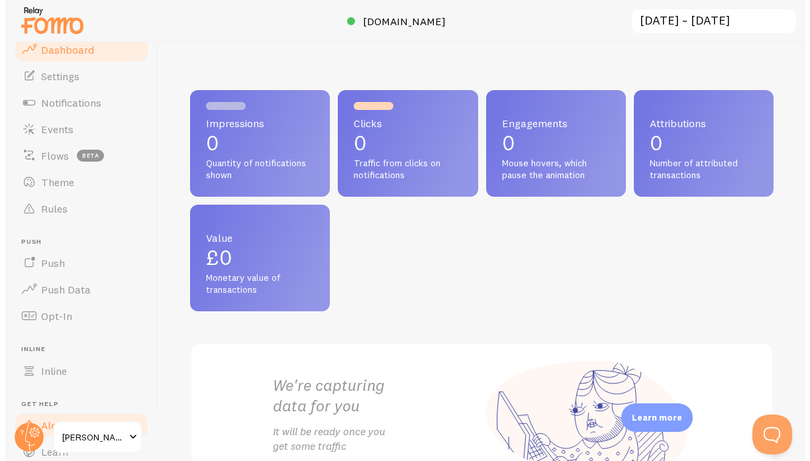
scroll to position [113, 0]
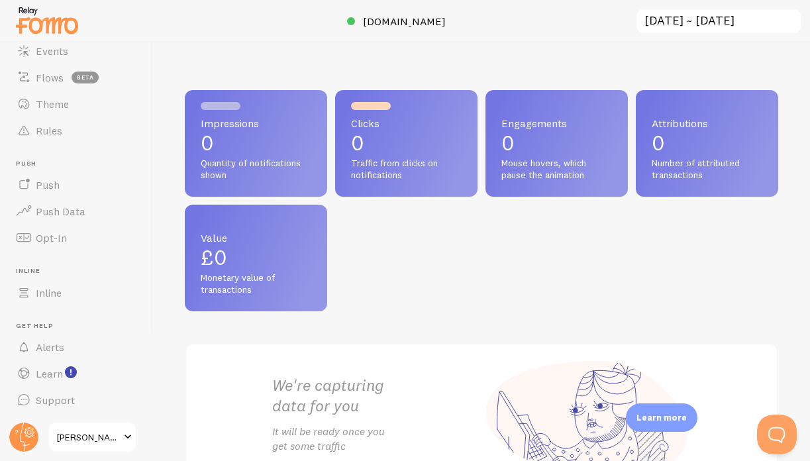
click at [124, 438] on span at bounding box center [128, 437] width 16 height 16
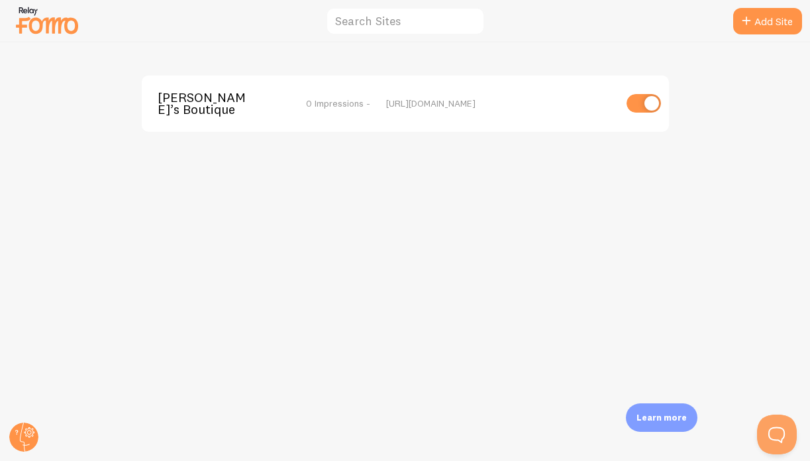
click at [653, 109] on input "checkbox" at bounding box center [643, 103] width 34 height 19
checkbox input "false"
